Goal: Task Accomplishment & Management: Manage account settings

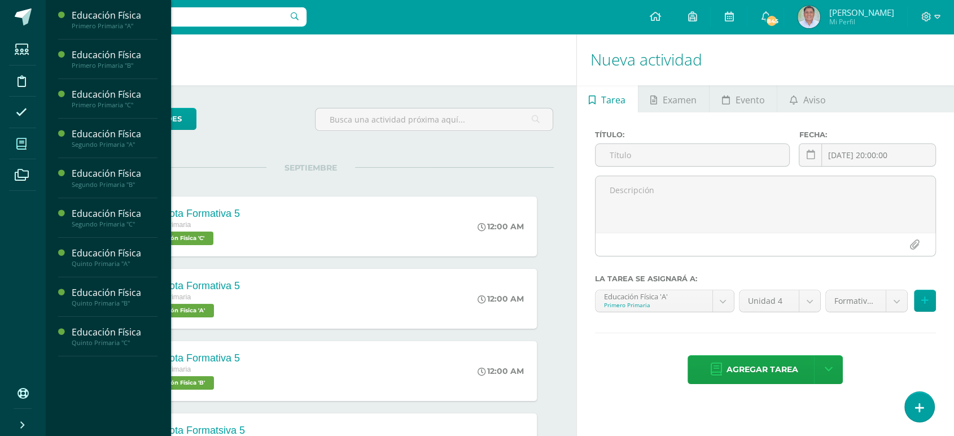
click at [19, 145] on icon at bounding box center [21, 143] width 10 height 11
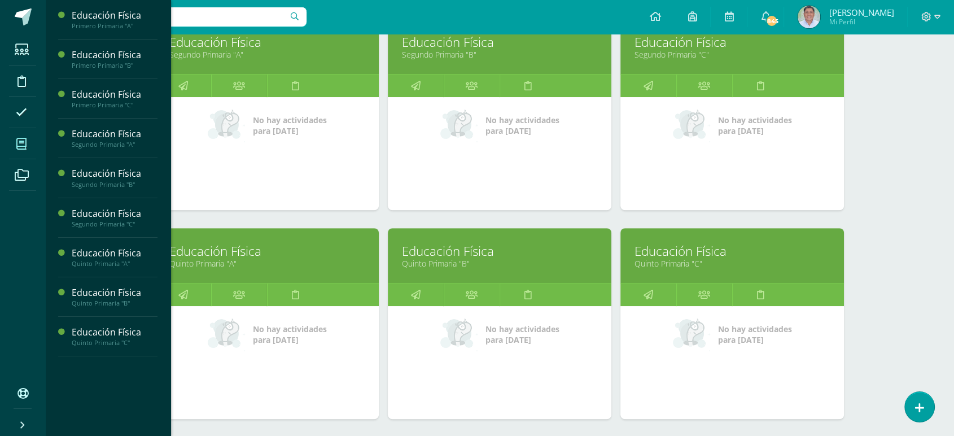
scroll to position [405, 0]
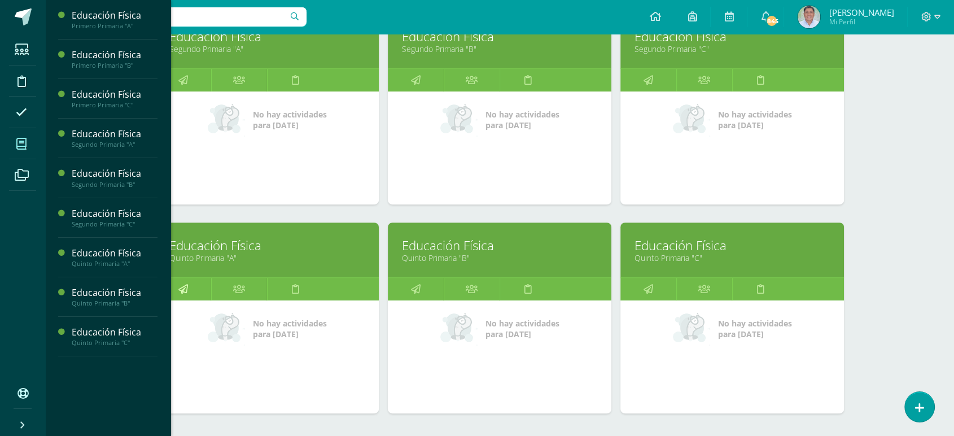
click at [184, 289] on icon at bounding box center [183, 289] width 10 height 22
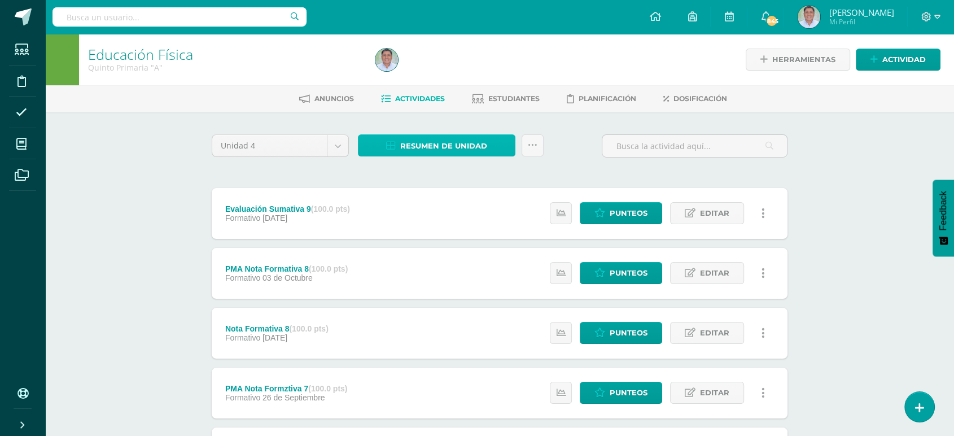
click at [434, 142] on span "Resumen de unidad" at bounding box center [443, 146] width 87 height 21
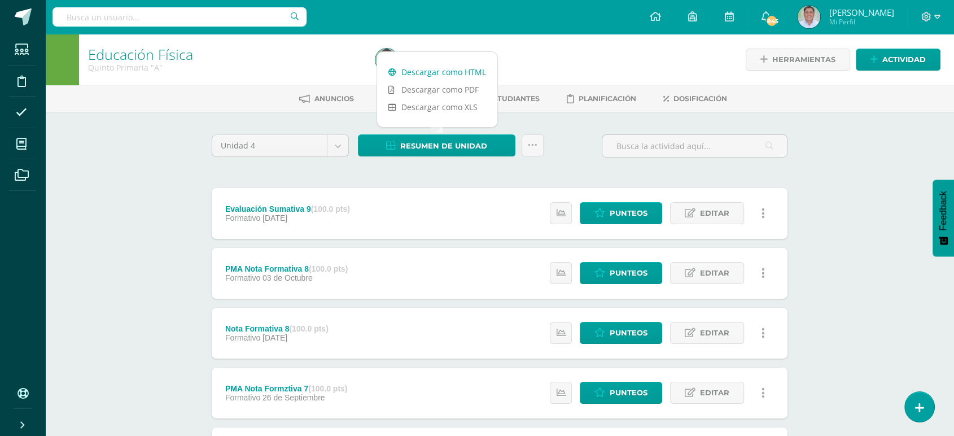
click at [420, 71] on link "Descargar como HTML" at bounding box center [437, 72] width 120 height 18
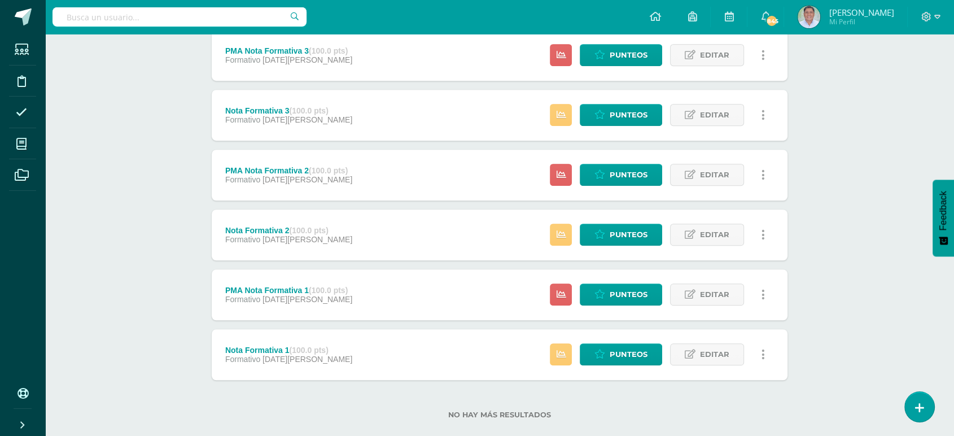
scroll to position [764, 0]
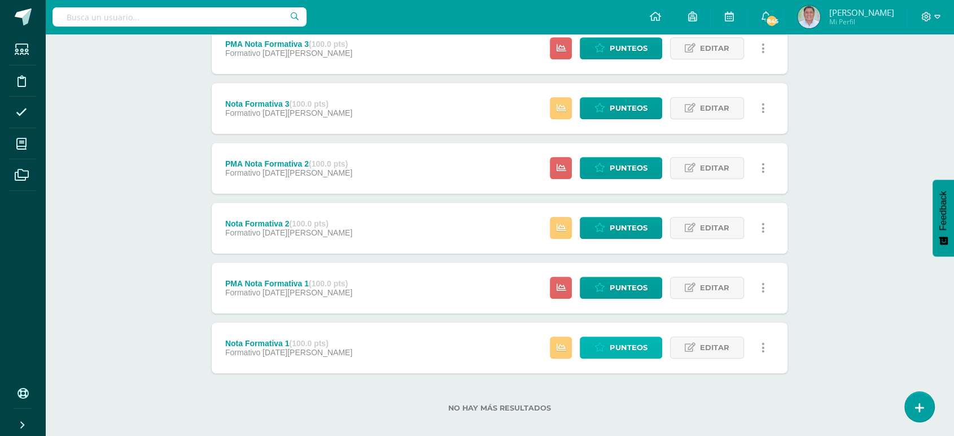
click at [627, 348] on span "Punteos" at bounding box center [629, 347] width 38 height 21
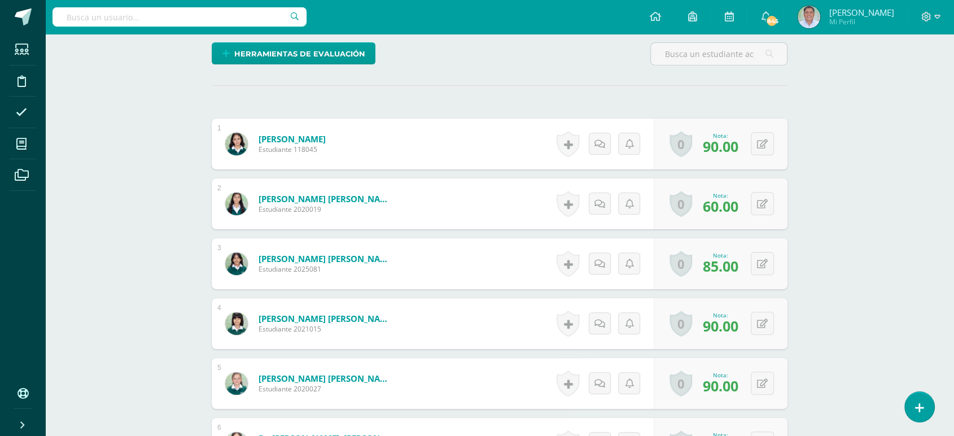
scroll to position [309, 0]
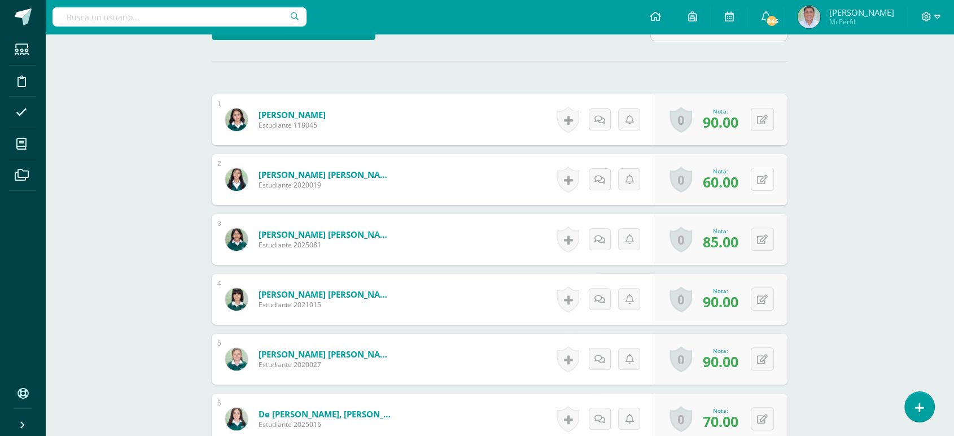
click at [760, 176] on button at bounding box center [762, 179] width 23 height 23
type input "100"
click at [739, 180] on icon at bounding box center [740, 183] width 10 height 10
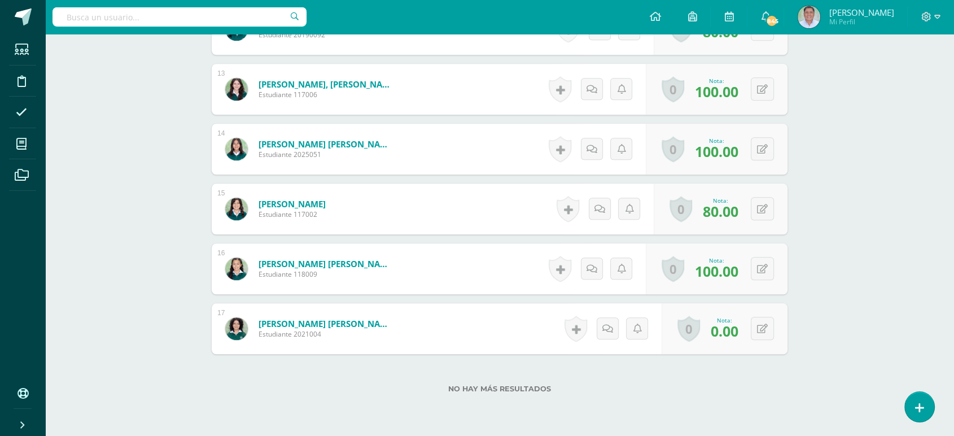
scroll to position [1076, 0]
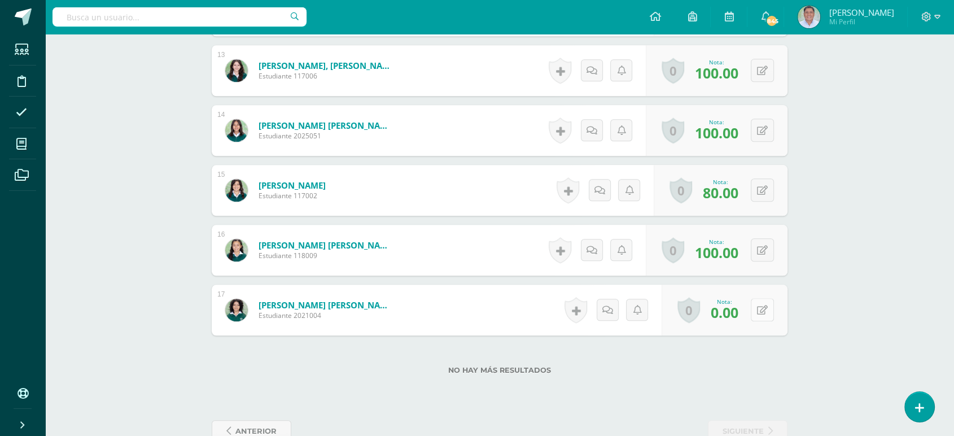
click at [760, 311] on button at bounding box center [762, 309] width 23 height 23
type input "100"
click icon
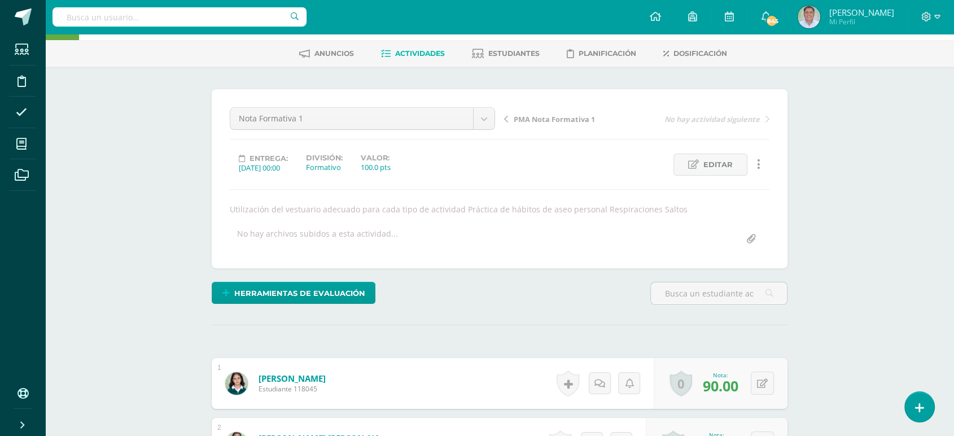
scroll to position [0, 0]
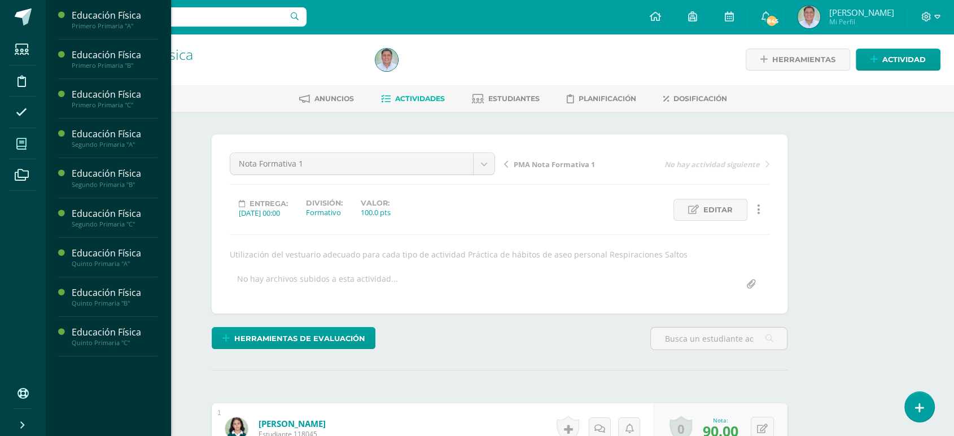
click icon
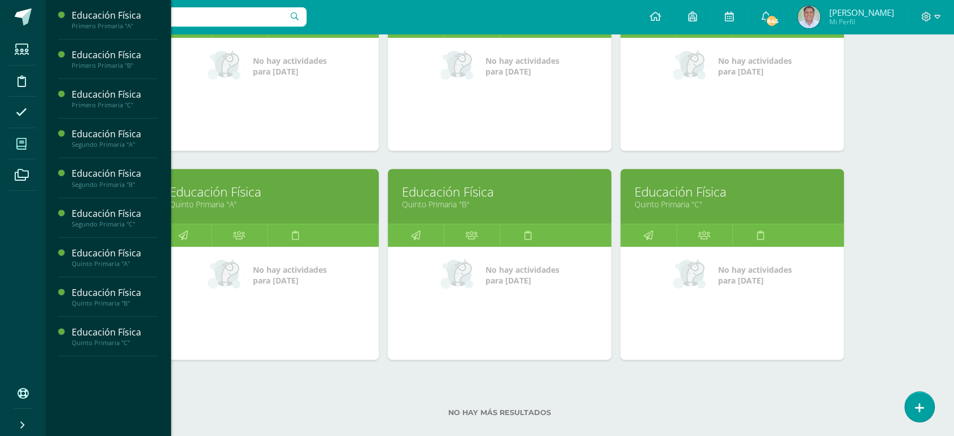
scroll to position [477, 0]
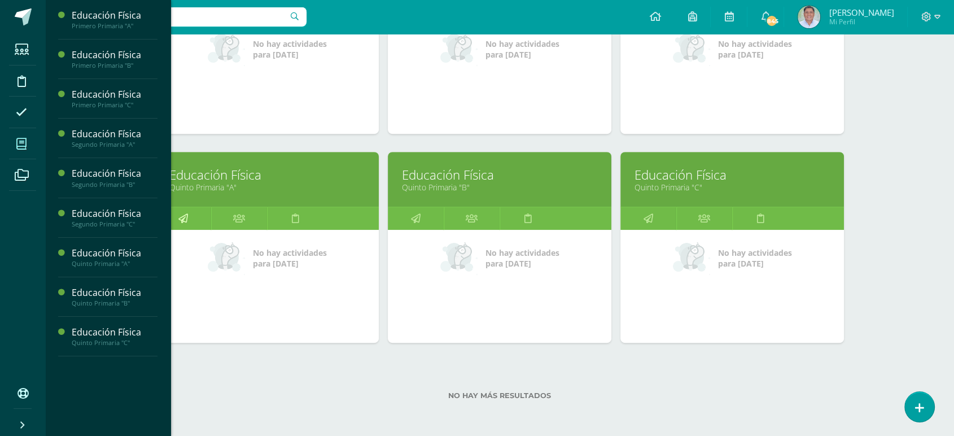
click at [184, 216] on icon at bounding box center [183, 218] width 10 height 22
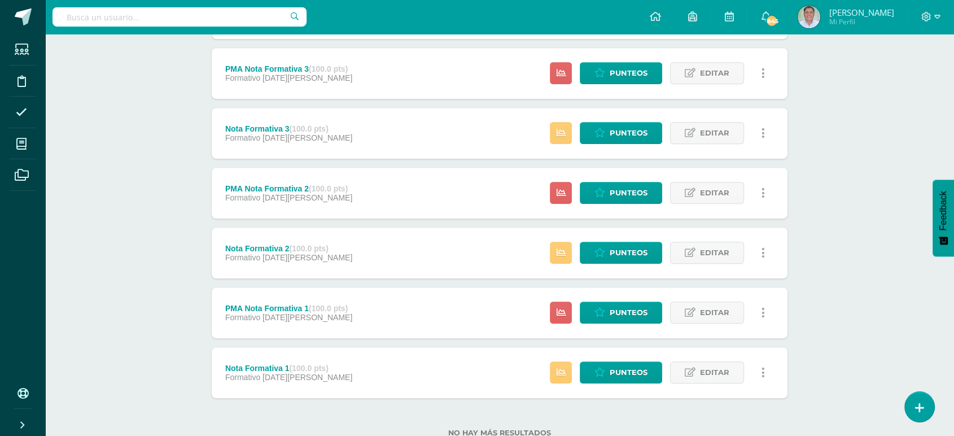
scroll to position [741, 0]
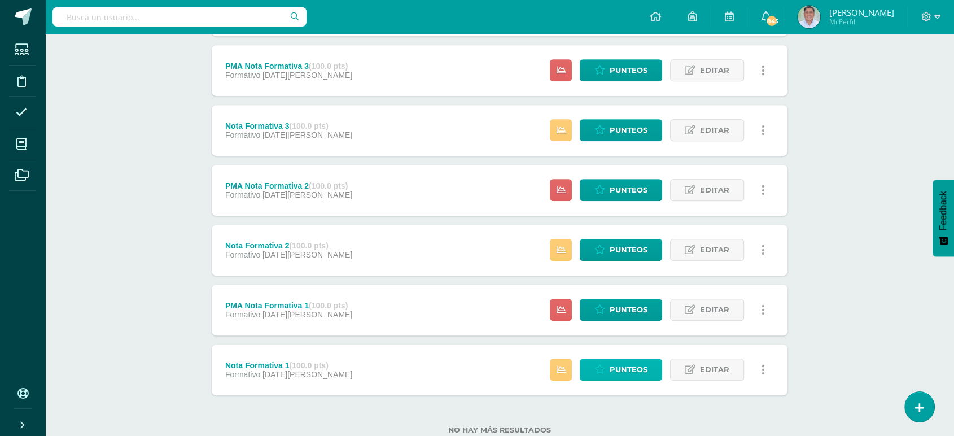
click at [626, 370] on span "Punteos" at bounding box center [629, 369] width 38 height 21
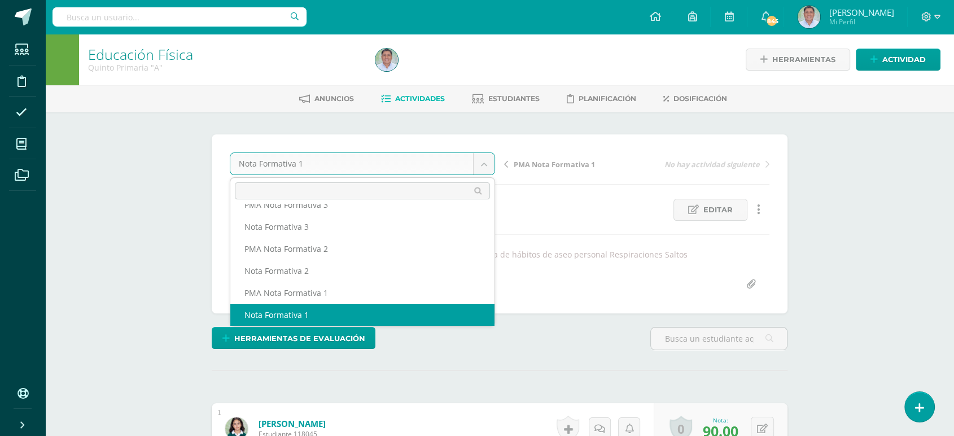
scroll to position [225, 0]
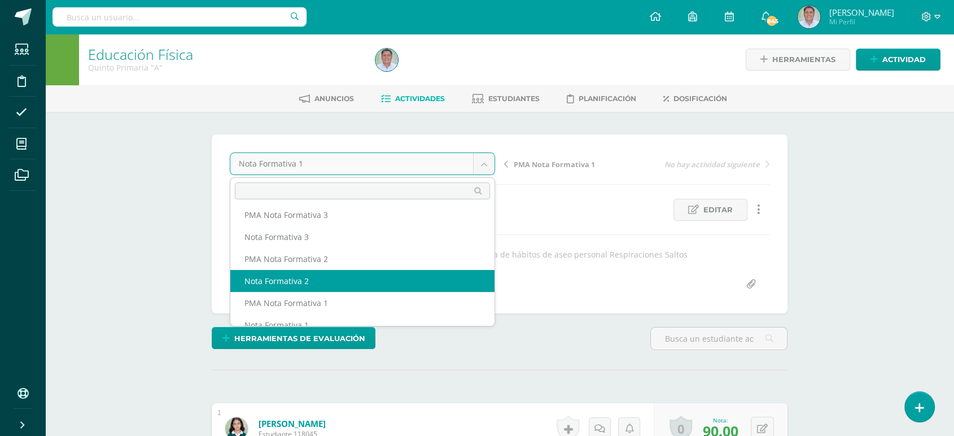
select select "/dashboard/teacher/grade-activity/259573/"
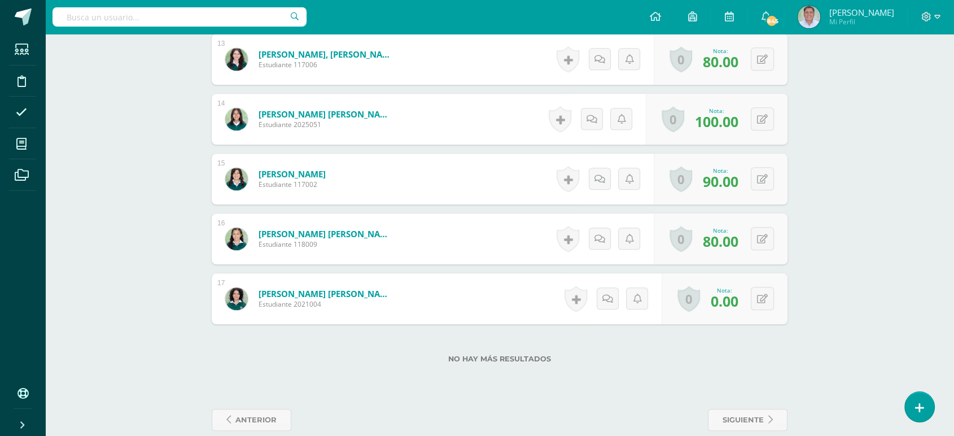
scroll to position [1107, 0]
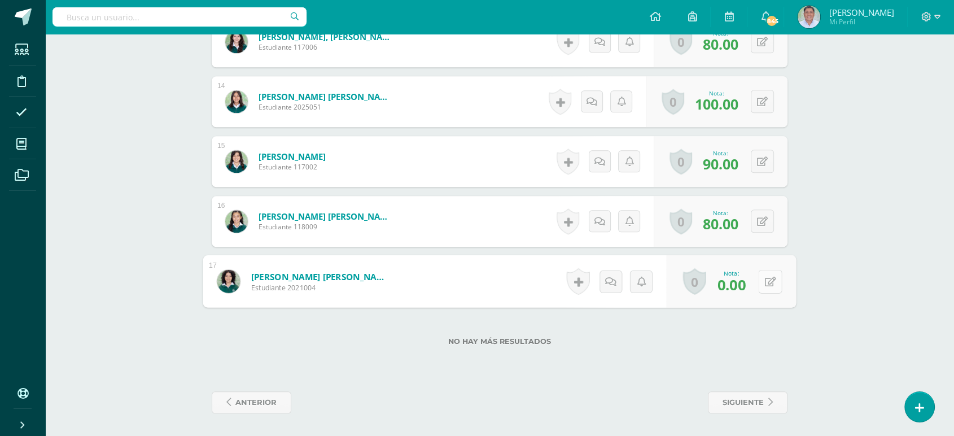
click at [762, 279] on button at bounding box center [770, 281] width 24 height 24
type input "90"
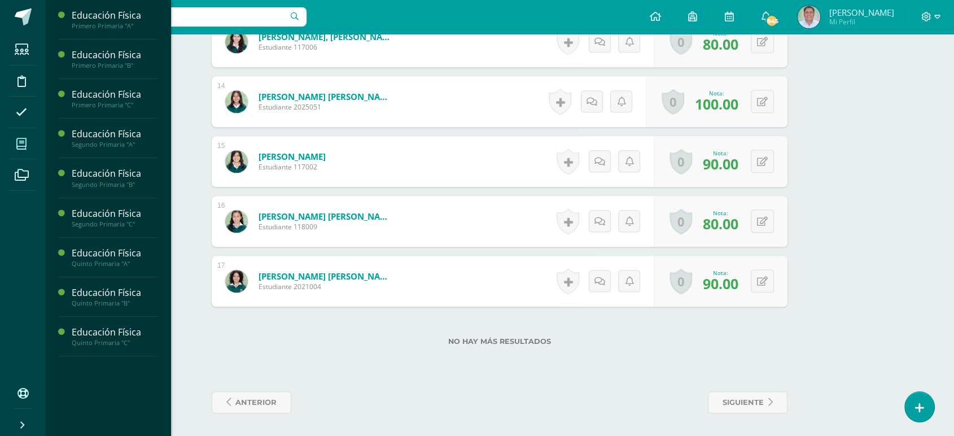
click at [18, 141] on icon at bounding box center [21, 143] width 10 height 11
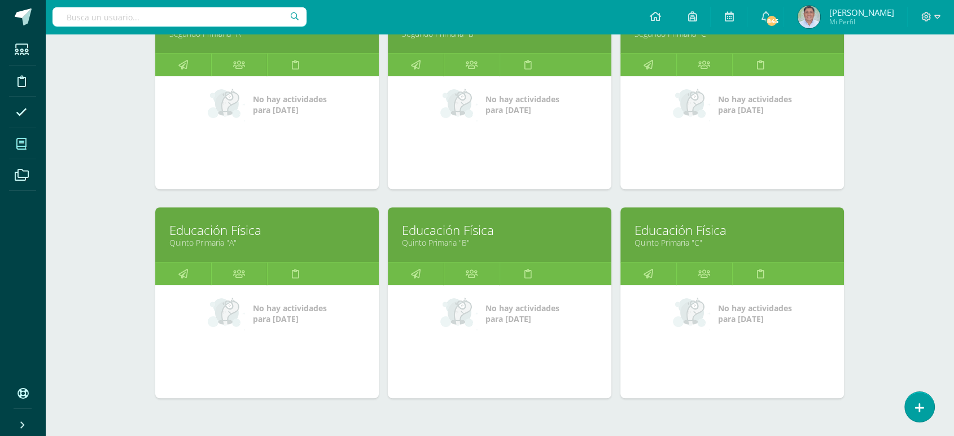
scroll to position [424, 0]
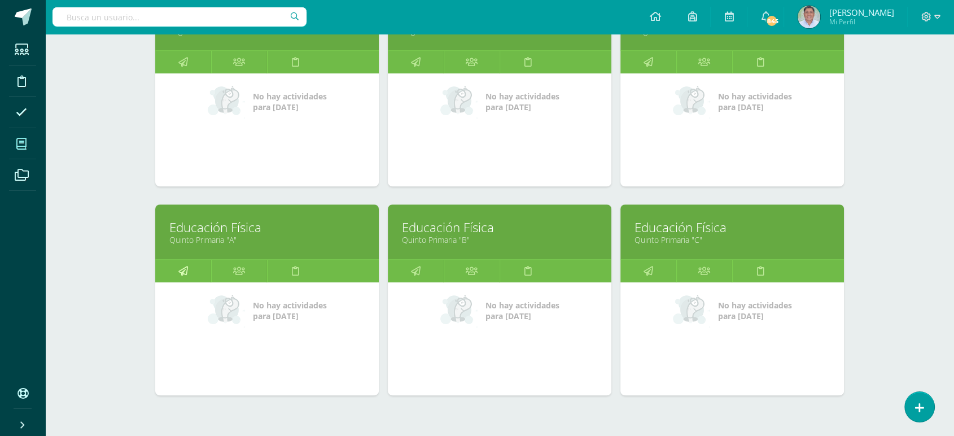
click at [184, 271] on icon at bounding box center [183, 271] width 10 height 22
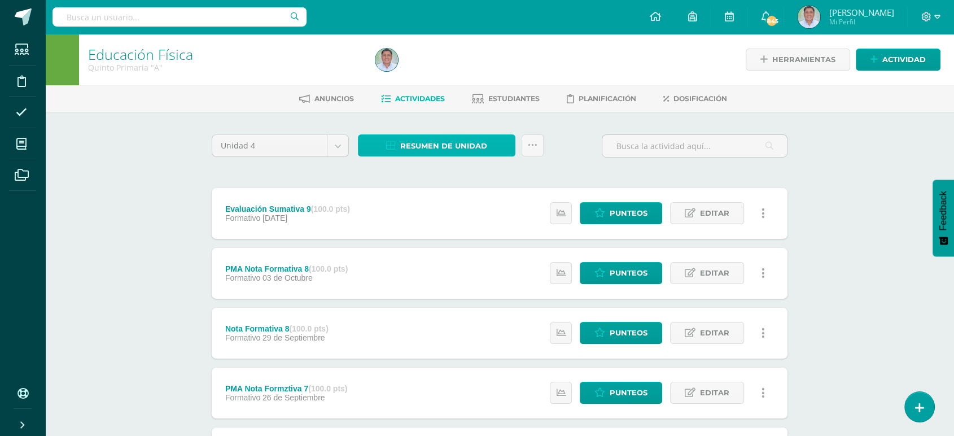
click at [421, 139] on span "Resumen de unidad" at bounding box center [443, 146] width 87 height 21
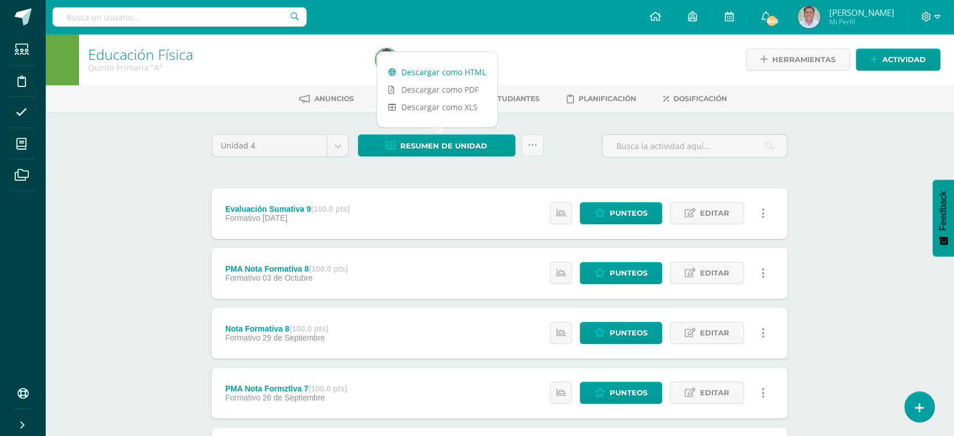
click at [429, 71] on link "Descargar como HTML" at bounding box center [437, 72] width 120 height 18
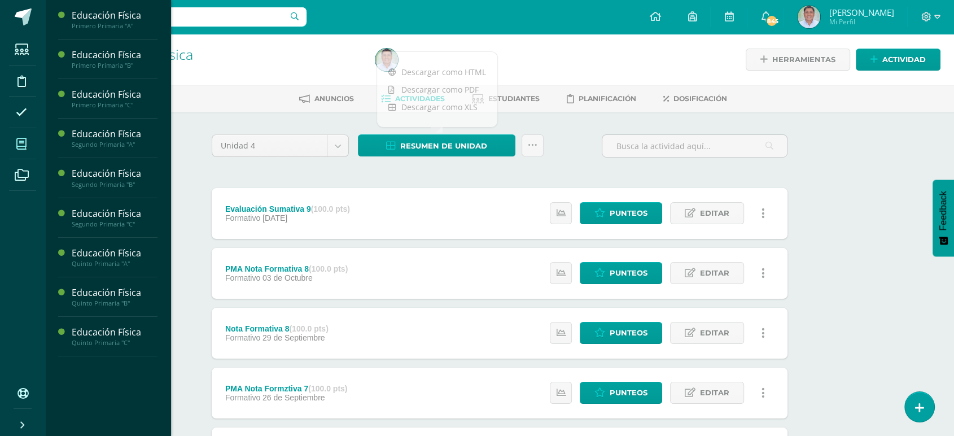
click at [20, 145] on icon at bounding box center [21, 143] width 10 height 11
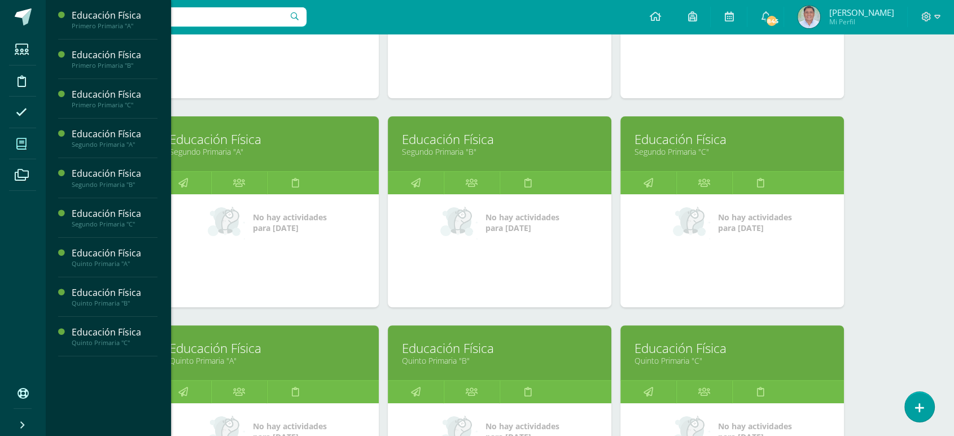
scroll to position [309, 0]
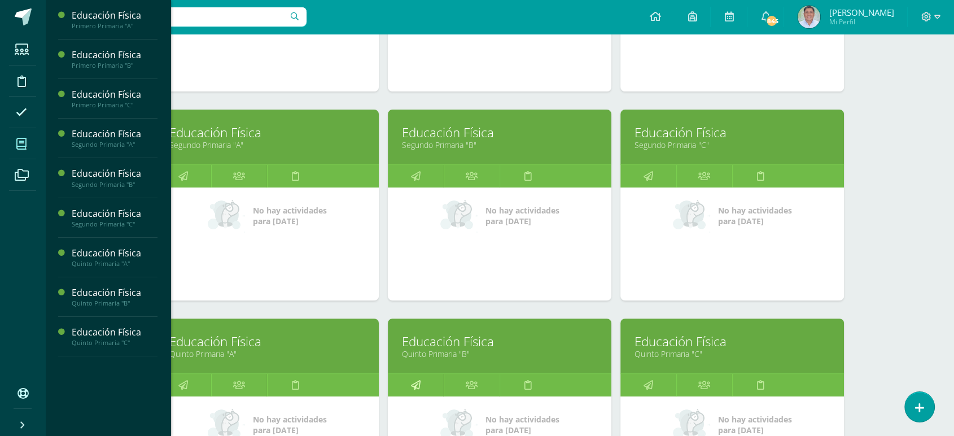
click at [416, 384] on icon at bounding box center [416, 385] width 10 height 22
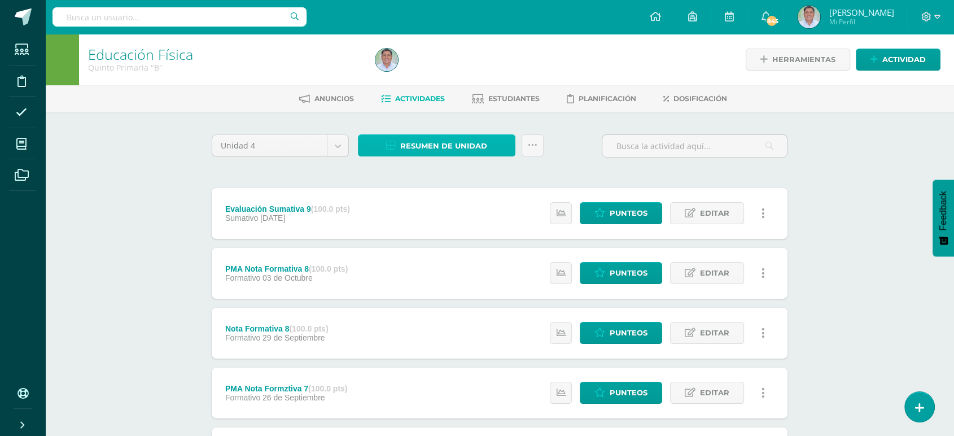
click at [431, 142] on span "Resumen de unidad" at bounding box center [443, 146] width 87 height 21
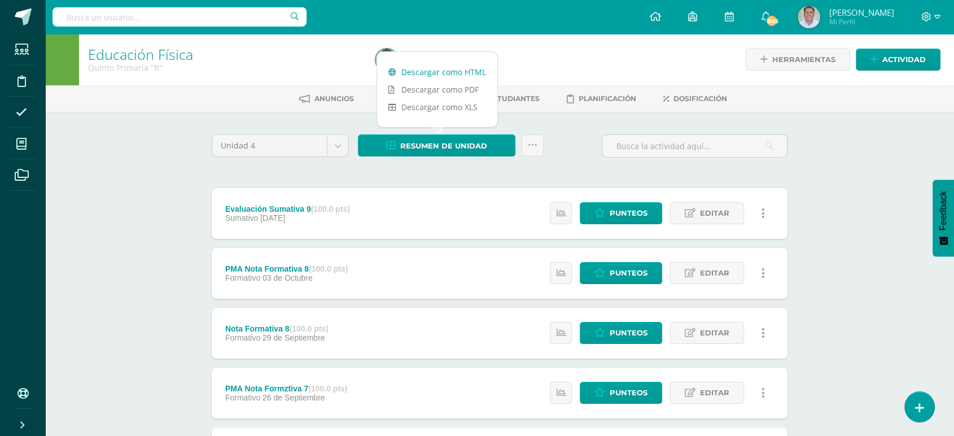
click at [422, 71] on link "Descargar como HTML" at bounding box center [437, 72] width 120 height 18
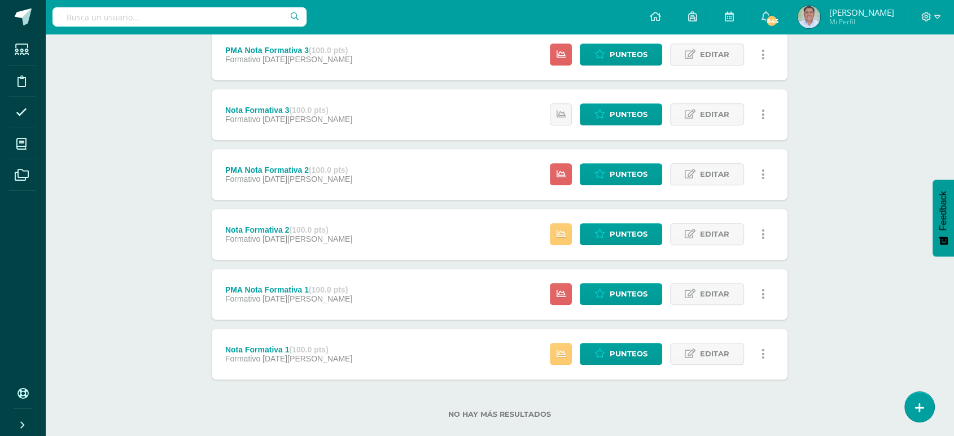
scroll to position [818, 0]
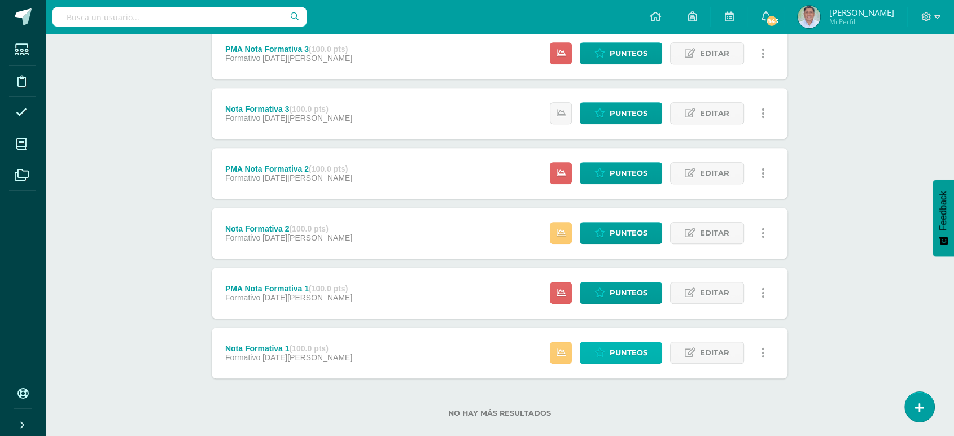
click at [625, 351] on span "Punteos" at bounding box center [629, 352] width 38 height 21
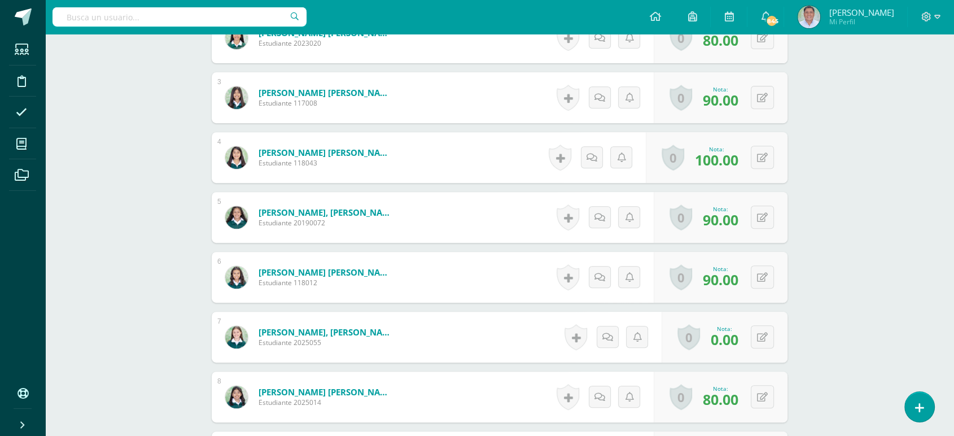
scroll to position [474, 0]
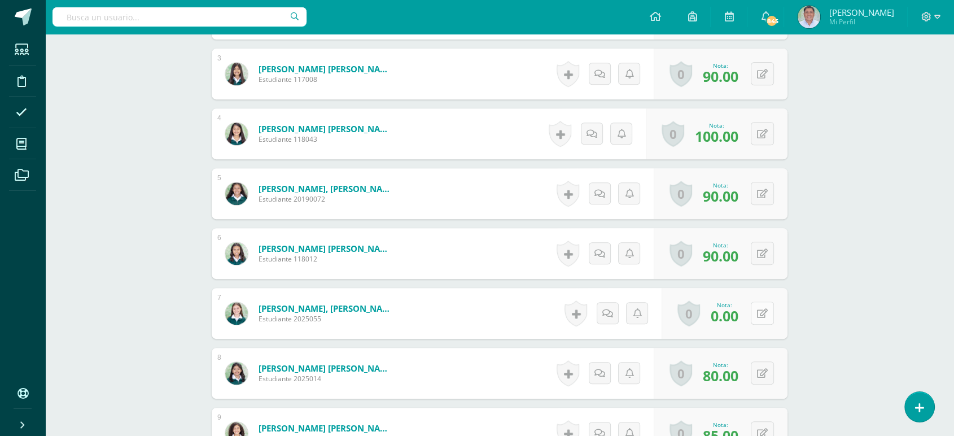
click at [764, 312] on button at bounding box center [762, 313] width 23 height 23
type input "100"
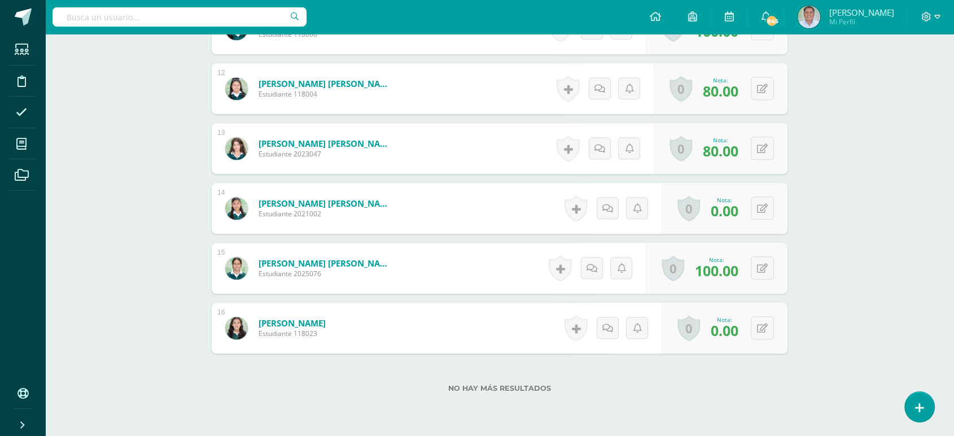
scroll to position [1001, 0]
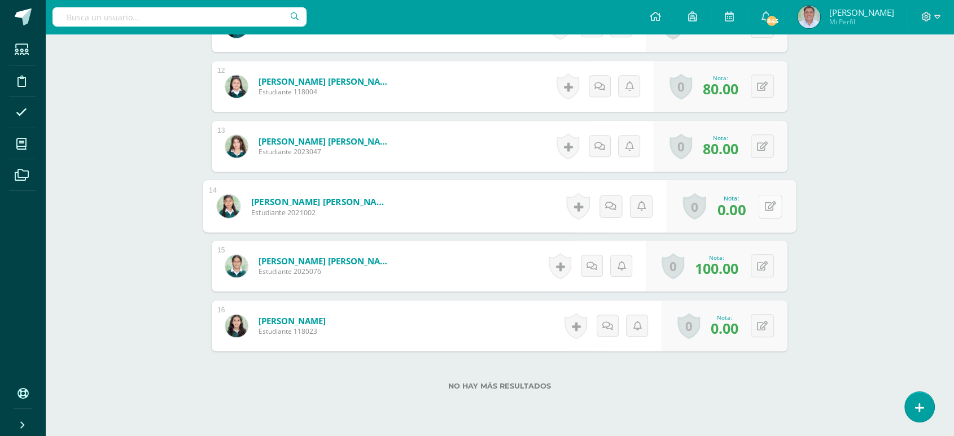
click at [760, 206] on button at bounding box center [770, 206] width 24 height 24
type input "90"
click at [762, 322] on button at bounding box center [762, 325] width 23 height 23
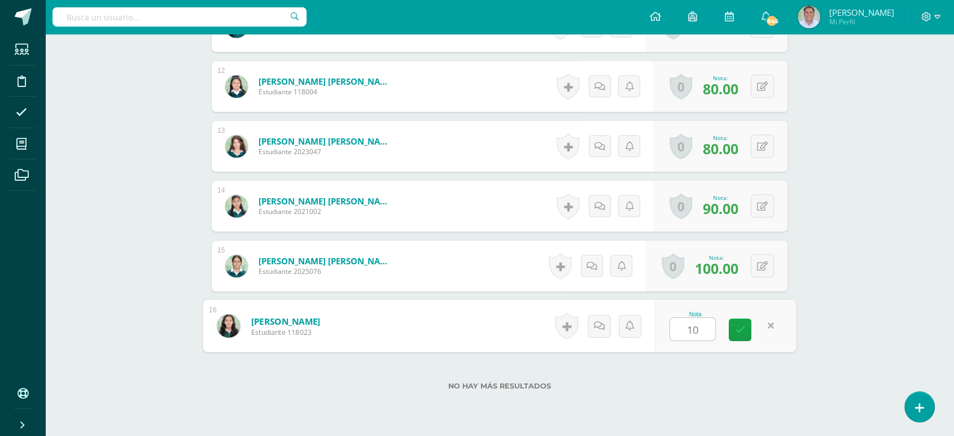
type input "100"
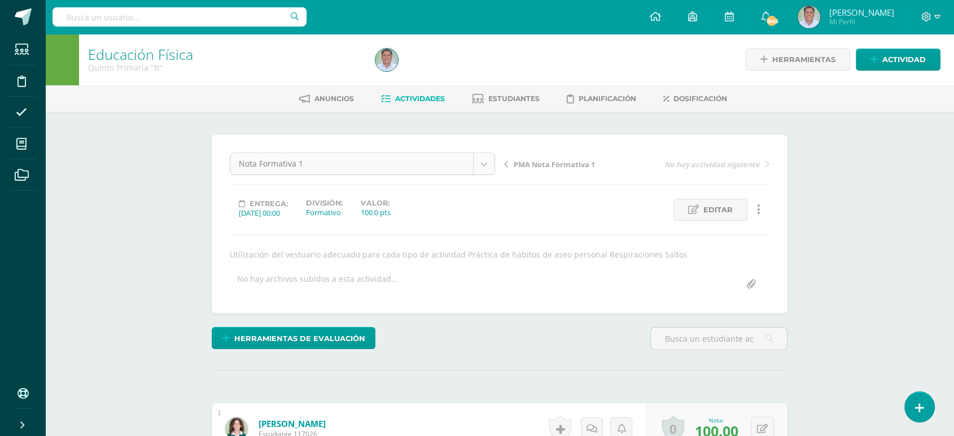
scroll to position [257, 0]
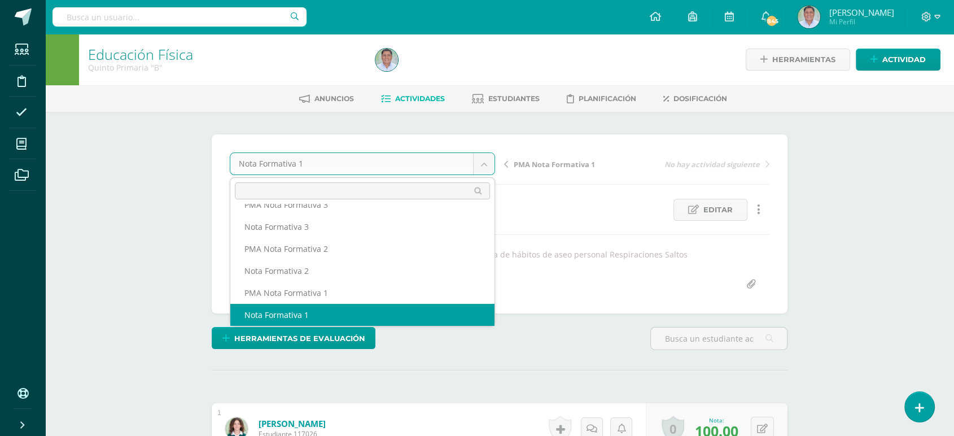
scroll to position [247, 0]
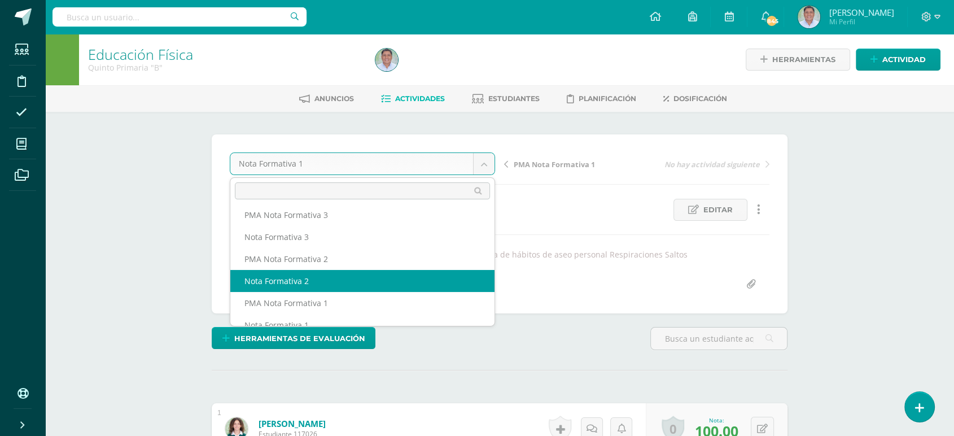
select select "/dashboard/teacher/grade-activity/259574/"
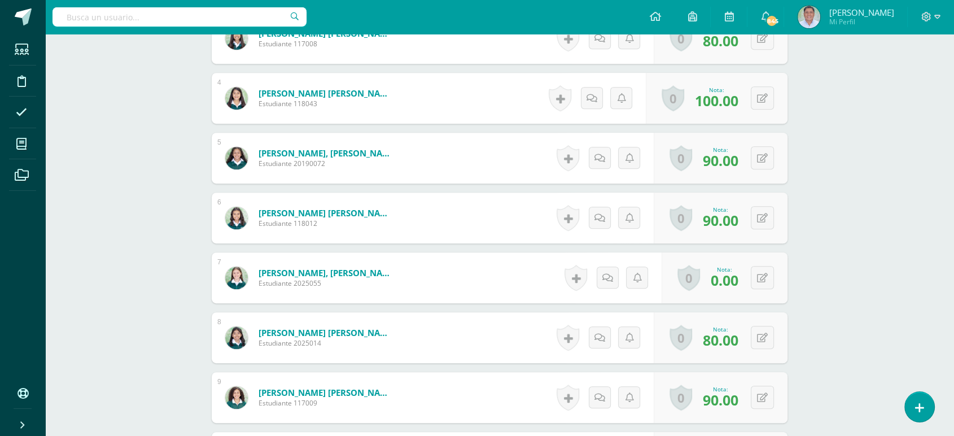
scroll to position [513, 0]
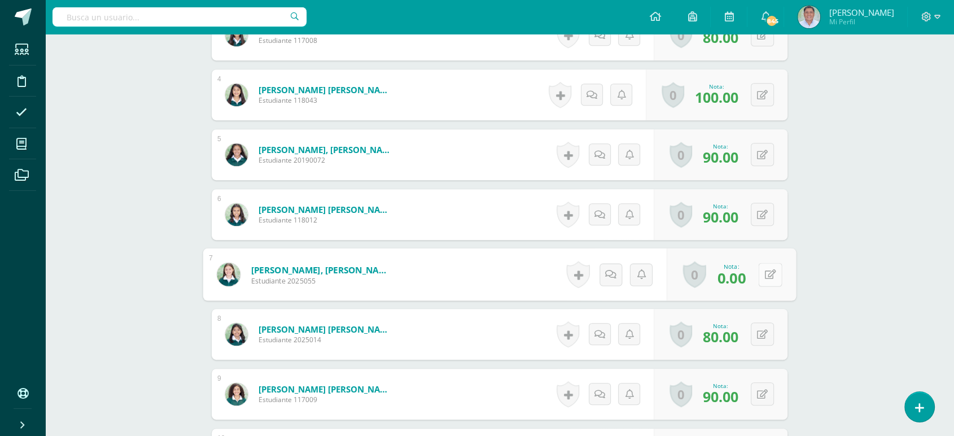
click at [764, 275] on button at bounding box center [770, 275] width 24 height 24
type input "100"
click at [741, 277] on icon at bounding box center [740, 278] width 10 height 10
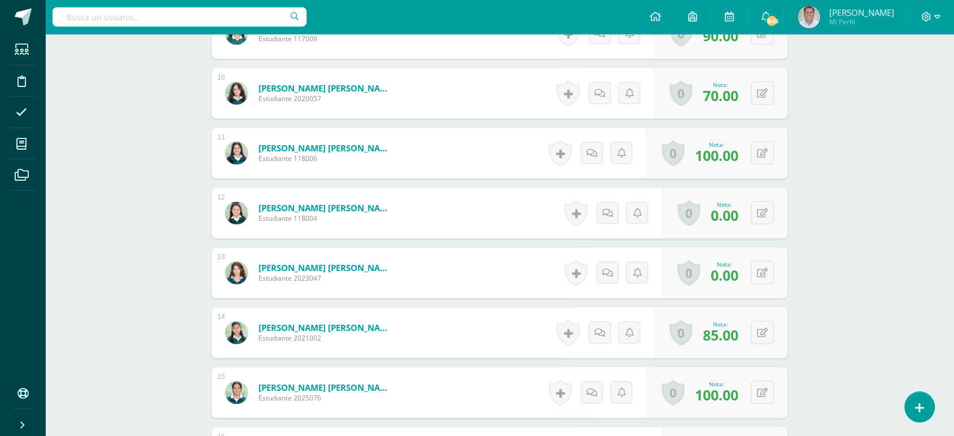
scroll to position [878, 0]
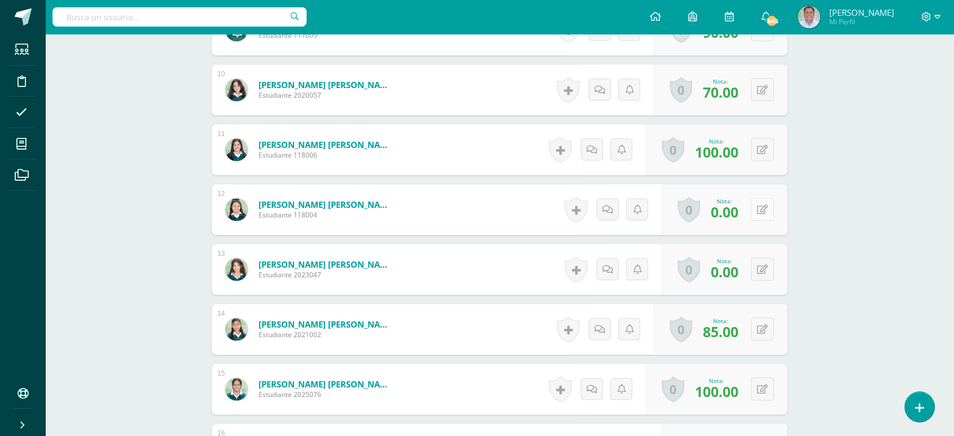
click at [761, 208] on button at bounding box center [762, 209] width 23 height 23
type input "100"
click at [760, 270] on button at bounding box center [770, 270] width 24 height 24
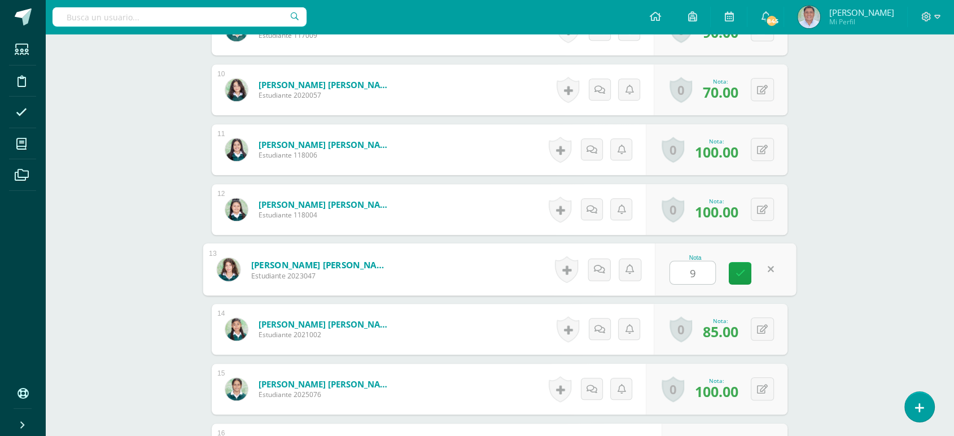
type input "90"
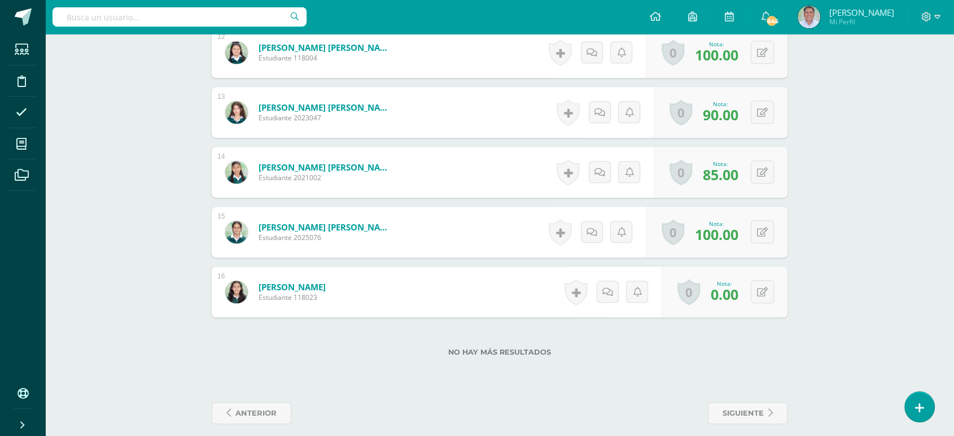
scroll to position [1047, 0]
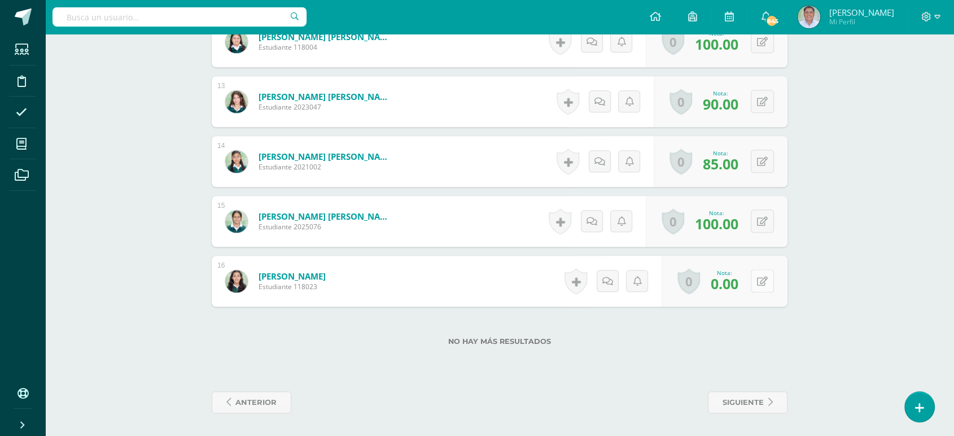
click at [761, 280] on button at bounding box center [762, 280] width 23 height 23
type input "100"
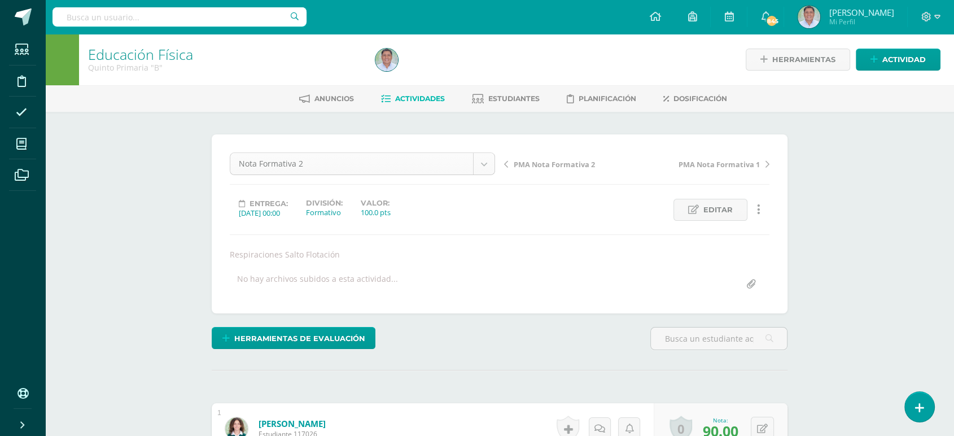
scroll to position [212, 0]
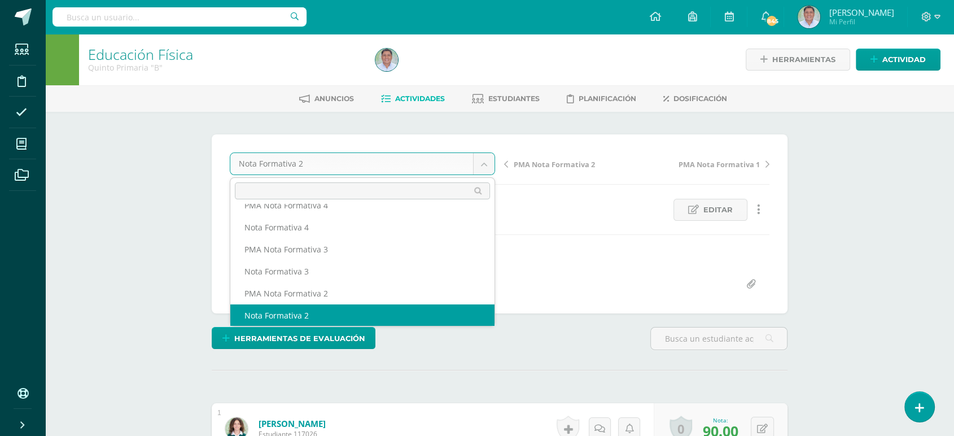
scroll to position [203, 0]
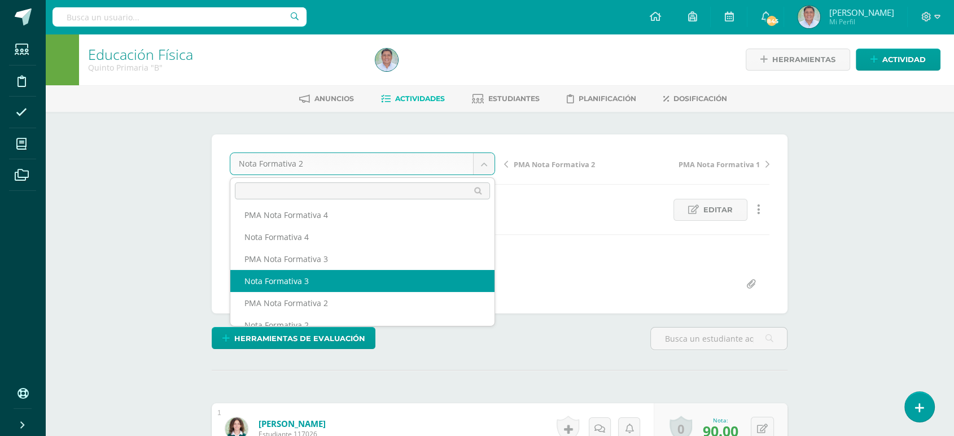
select select "/dashboard/teacher/grade-activity/259598/"
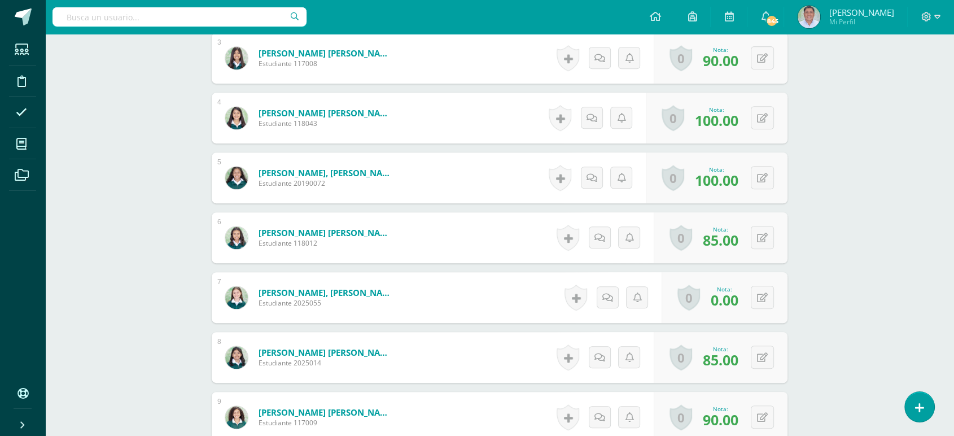
scroll to position [497, 0]
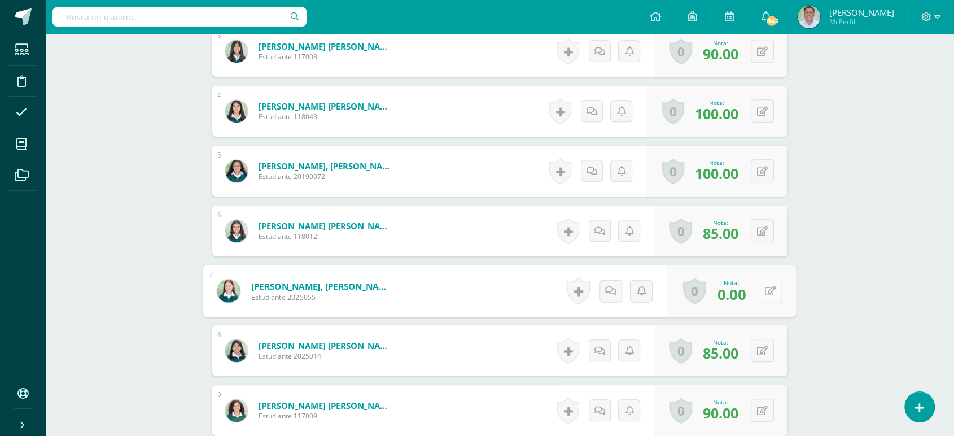
click at [763, 290] on button at bounding box center [770, 291] width 24 height 24
type input "100"
click at [738, 296] on icon at bounding box center [740, 294] width 10 height 10
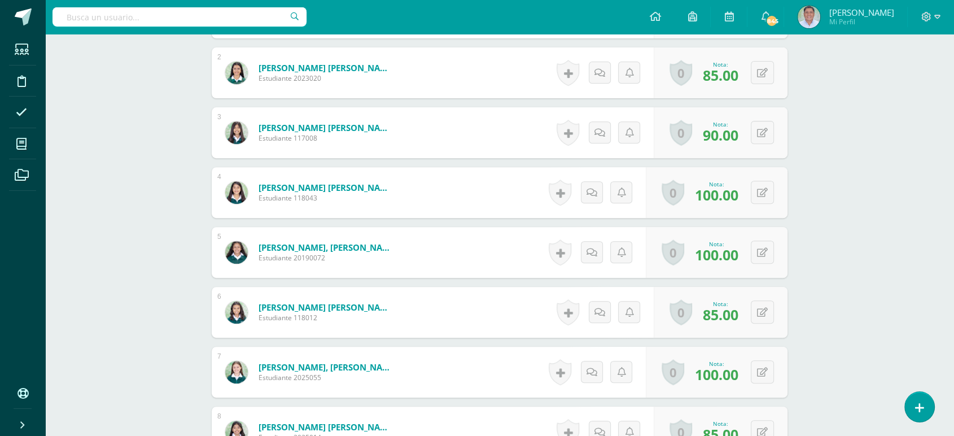
scroll to position [385, 0]
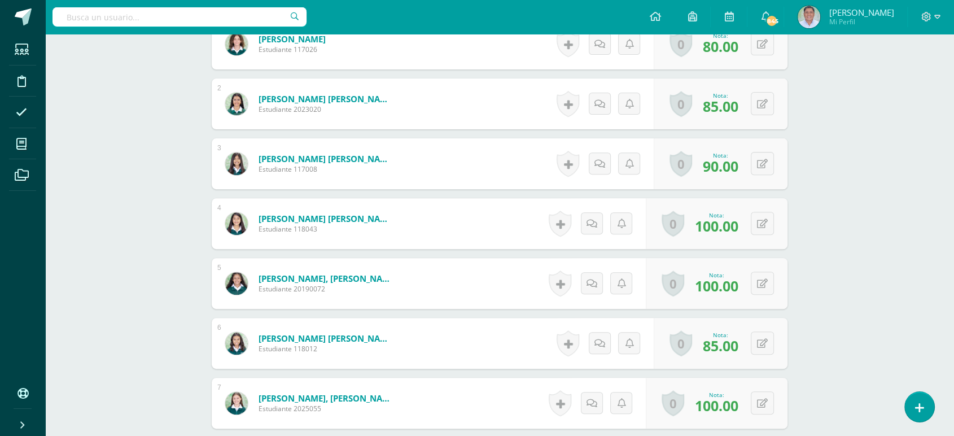
drag, startPoint x: 937, startPoint y: 149, endPoint x: 941, endPoint y: 30, distance: 118.7
click at [941, 30] on body "Estudiantes Disciplina Asistencia Mis cursos Archivos Soporte Ayuda Reportar un…" at bounding box center [477, 355] width 954 height 1481
click at [855, 234] on div "Educación Física Quinto Primaria "B" Herramientas Detalle de asistencias Activi…" at bounding box center [499, 372] width 909 height 1447
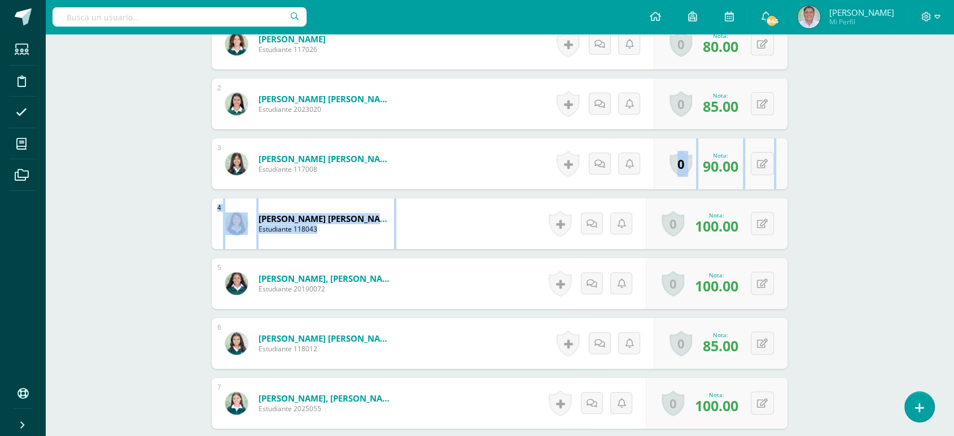
drag, startPoint x: 855, startPoint y: 234, endPoint x: 963, endPoint y: 178, distance: 121.8
click at [954, 178] on html "Estudiantes Disciplina Asistencia Mis cursos Archivos Soporte Ayuda Reportar un…" at bounding box center [477, 355] width 954 height 1481
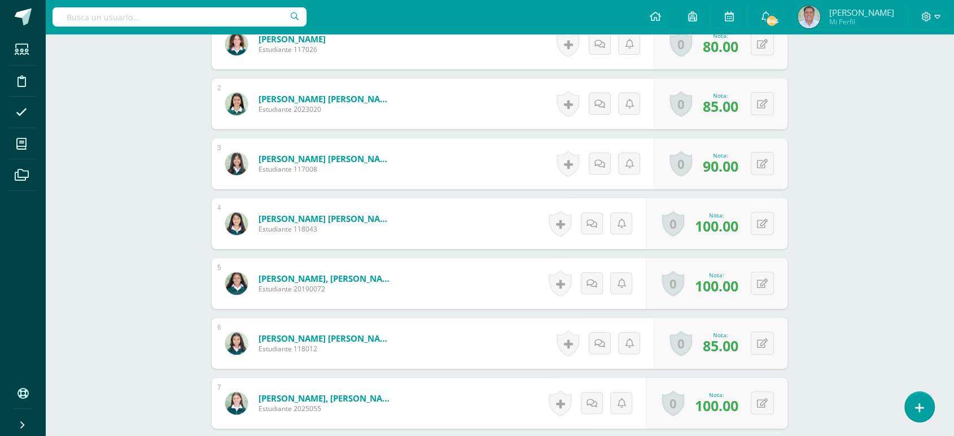
click at [888, 205] on div "Educación Física Quinto Primaria "B" Herramientas Detalle de asistencias Activi…" at bounding box center [499, 372] width 909 height 1447
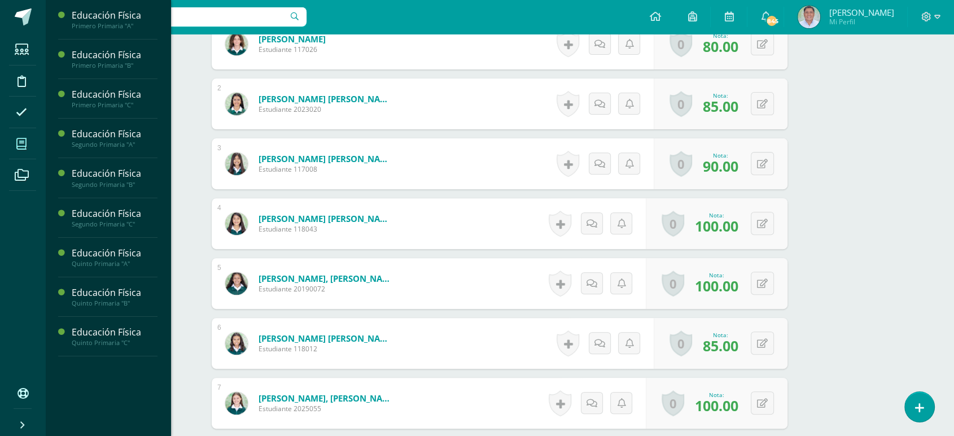
click at [23, 145] on icon at bounding box center [21, 143] width 10 height 11
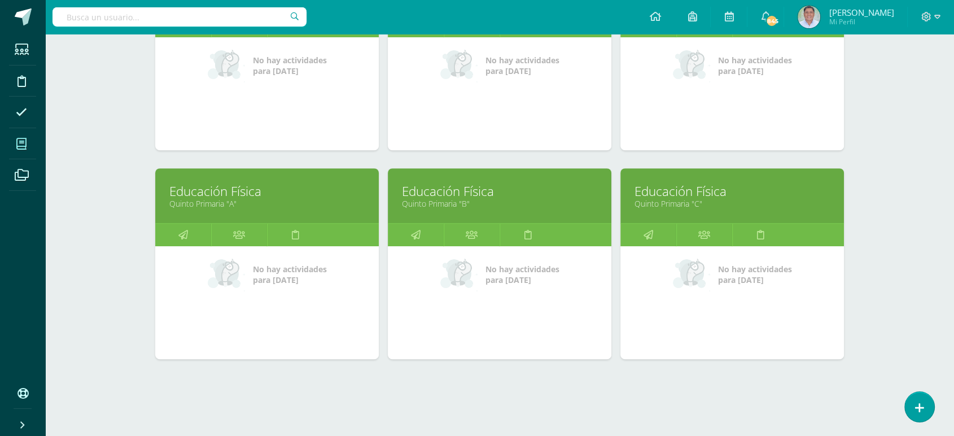
scroll to position [466, 0]
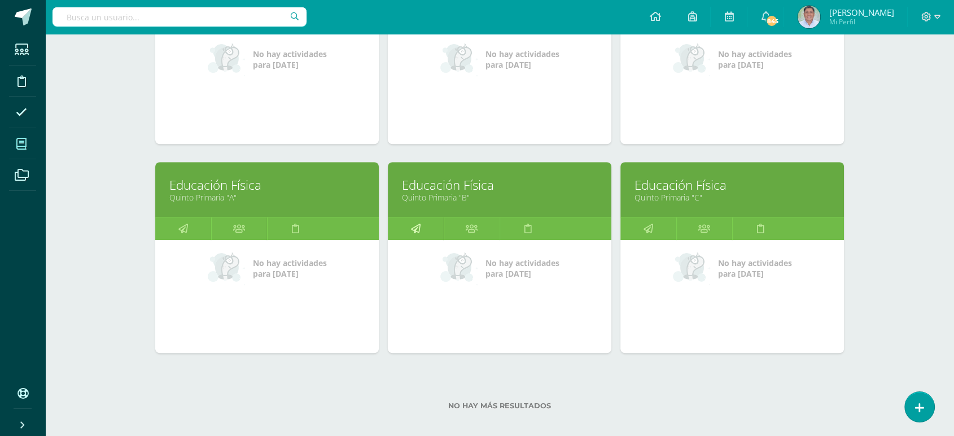
click at [416, 229] on icon at bounding box center [416, 228] width 10 height 22
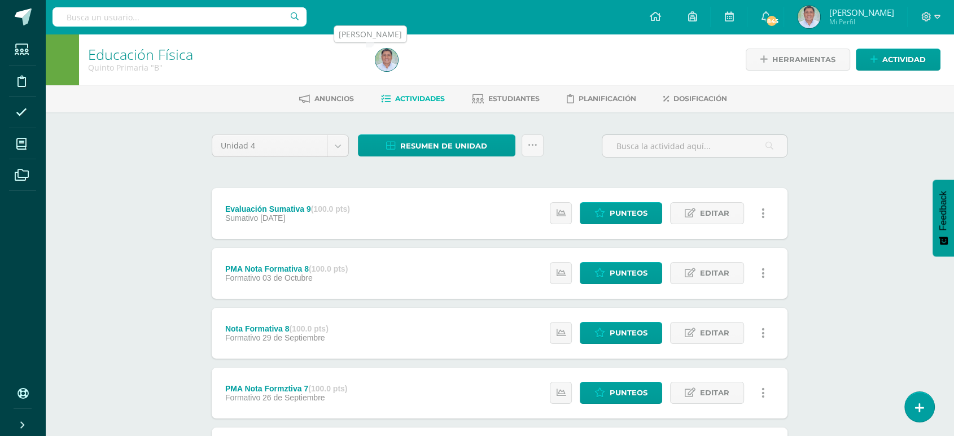
click at [386, 59] on img at bounding box center [387, 60] width 23 height 23
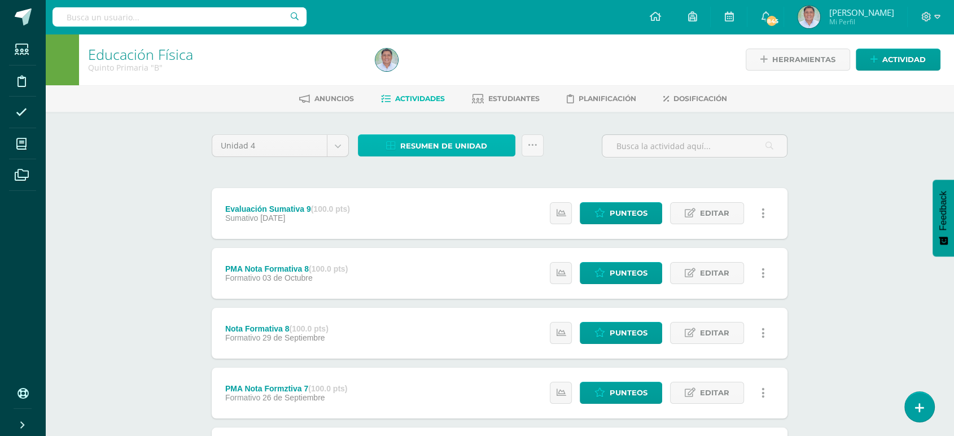
click at [436, 142] on span "Resumen de unidad" at bounding box center [443, 146] width 87 height 21
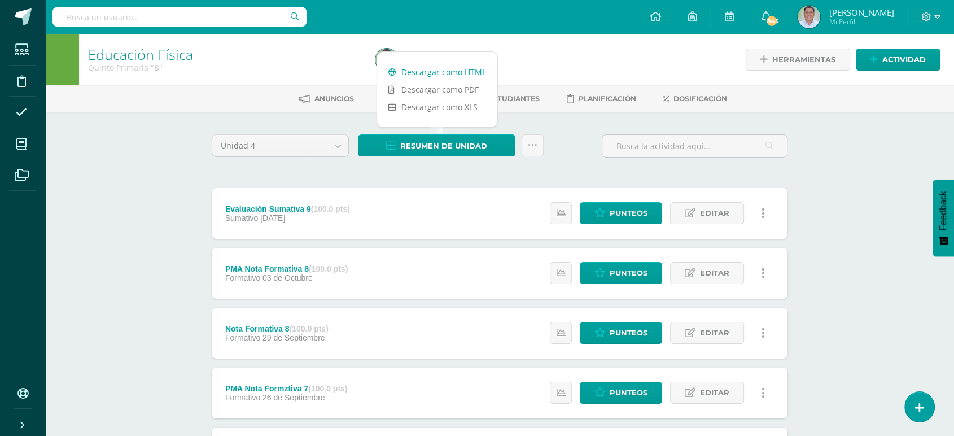
click at [434, 72] on link "Descargar como HTML" at bounding box center [437, 72] width 120 height 18
